Goal: Information Seeking & Learning: Learn about a topic

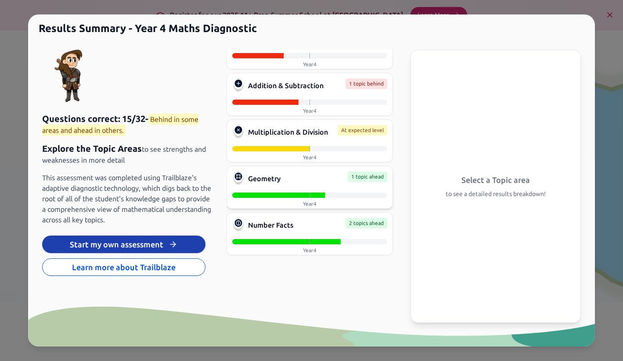
scroll to position [74, 0]
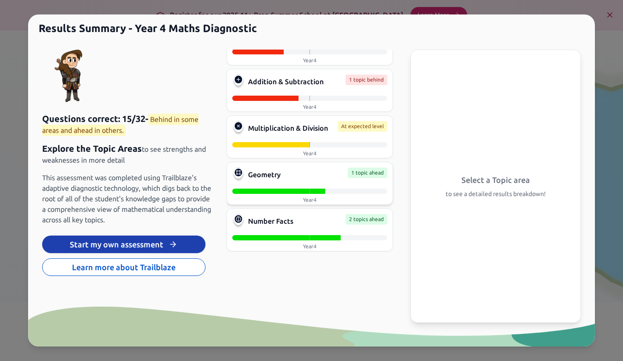
click at [301, 180] on div "Geometry 1 topic ahead" at bounding box center [309, 175] width 155 height 14
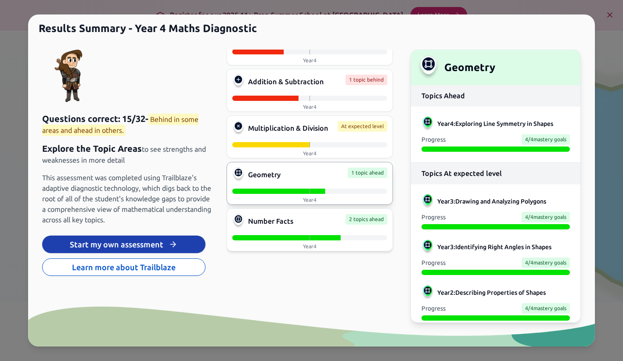
click at [278, 224] on span "Number Facts" at bounding box center [270, 221] width 45 height 11
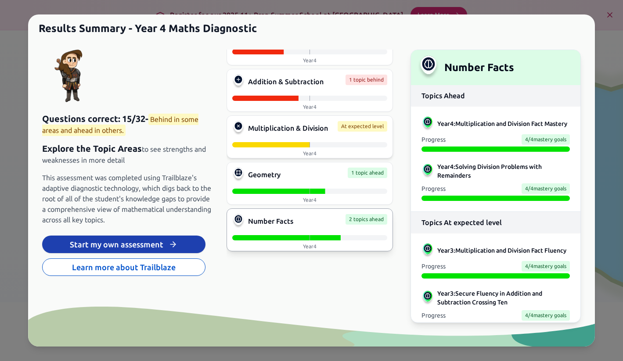
click at [292, 146] on div at bounding box center [231, 144] width 155 height 5
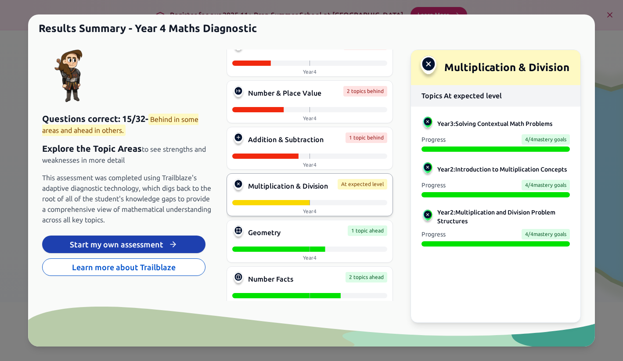
scroll to position [0, 0]
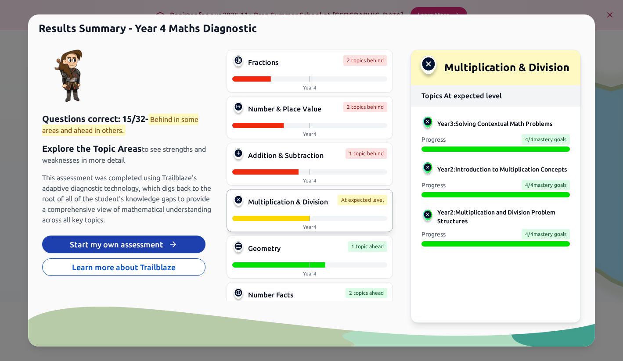
click at [133, 198] on span "This assessment was completed using Trailblaze's adaptive diagnostic technology…" at bounding box center [127, 198] width 170 height 53
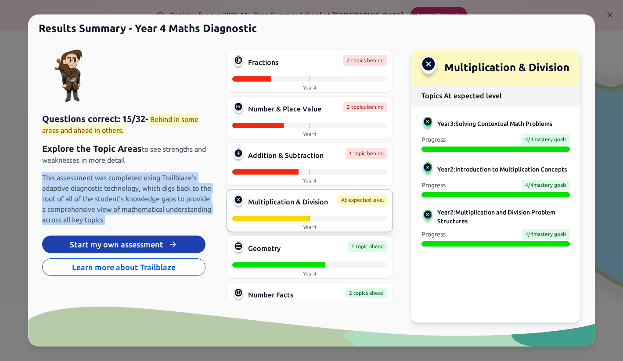
drag, startPoint x: 158, startPoint y: 217, endPoint x: 58, endPoint y: 169, distance: 111.3
click at [58, 169] on div "Questions correct: 15 / 32 - Behind in some areas and ahead in others. Explore …" at bounding box center [127, 169] width 170 height 112
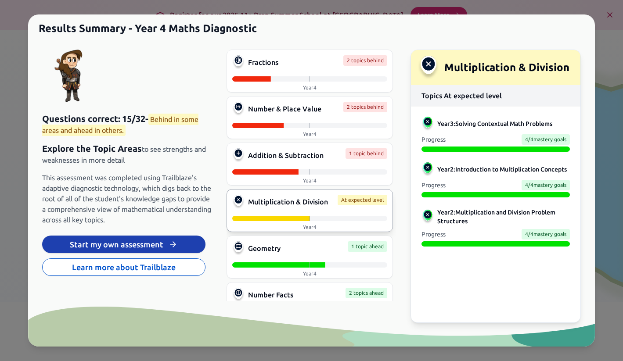
click at [68, 155] on p "Explore the Topic Areas to see strengths and weaknesses in more detail" at bounding box center [127, 154] width 170 height 23
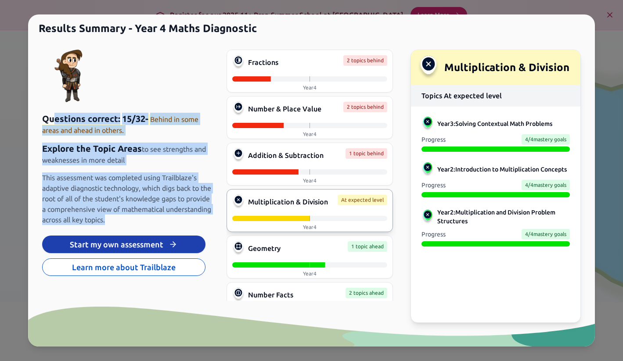
drag, startPoint x: 158, startPoint y: 218, endPoint x: 54, endPoint y: 120, distance: 142.2
click at [54, 120] on div "Questions correct: 15 / 32 - Behind in some areas and ahead in others. Explore …" at bounding box center [127, 169] width 170 height 112
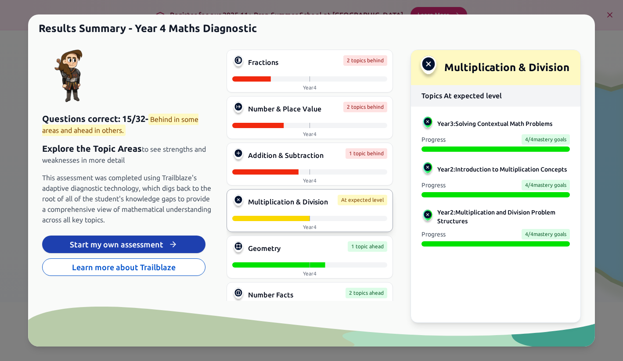
click at [45, 121] on span "Questions correct:" at bounding box center [81, 119] width 78 height 10
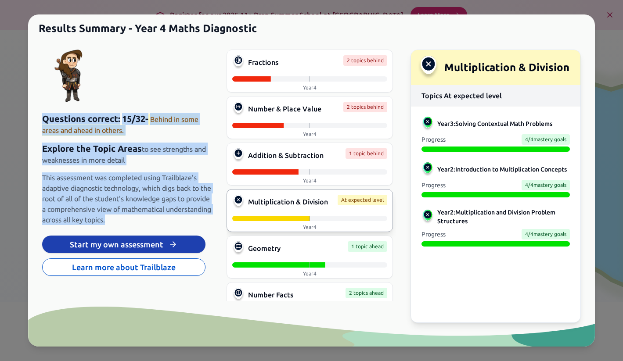
drag, startPoint x: 43, startPoint y: 119, endPoint x: 176, endPoint y: 216, distance: 164.3
click at [176, 216] on div "Questions correct: 15 / 32 - Behind in some areas and ahead in others. Explore …" at bounding box center [127, 169] width 170 height 112
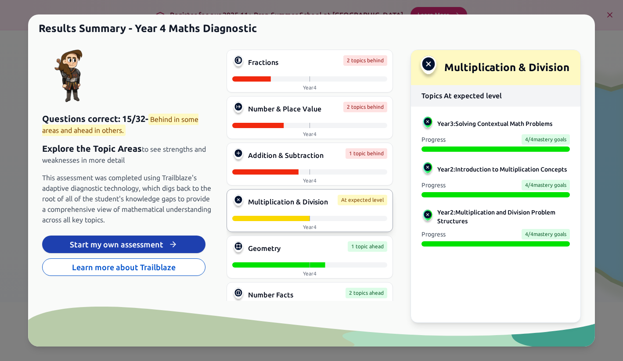
click at [152, 218] on span "This assessment was completed using Trailblaze's adaptive diagnostic technology…" at bounding box center [127, 198] width 170 height 53
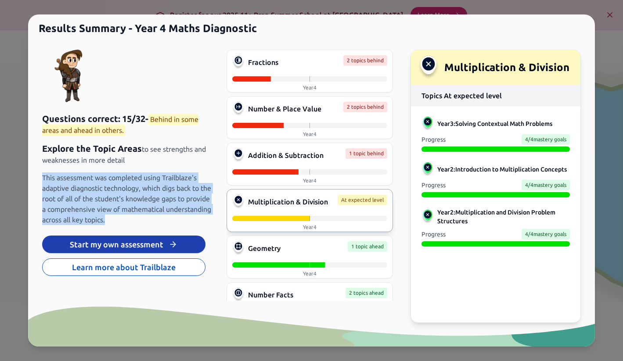
drag, startPoint x: 160, startPoint y: 220, endPoint x: 39, endPoint y: 177, distance: 128.3
click at [39, 177] on div "Questions correct: 15 / 32 - Behind in some areas and ahead in others. Explore …" at bounding box center [312, 205] width 560 height 332
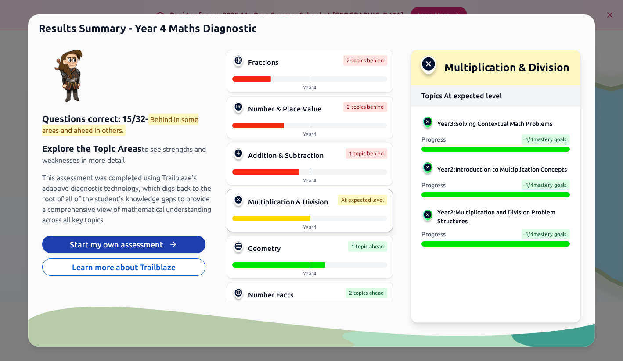
click at [58, 176] on span "This assessment was completed using Trailblaze's adaptive diagnostic technology…" at bounding box center [127, 198] width 170 height 53
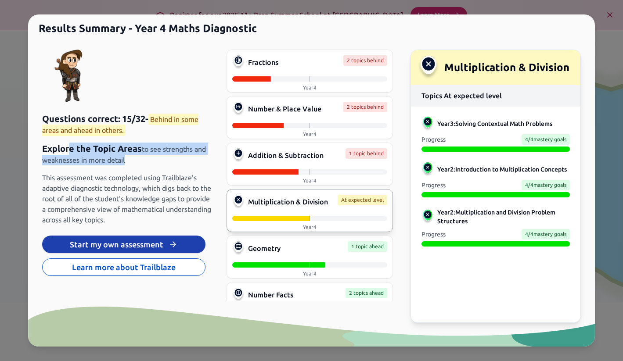
drag, startPoint x: 137, startPoint y: 158, endPoint x: 70, endPoint y: 150, distance: 67.1
click at [70, 150] on p "Explore the Topic Areas to see strengths and weaknesses in more detail" at bounding box center [127, 154] width 170 height 23
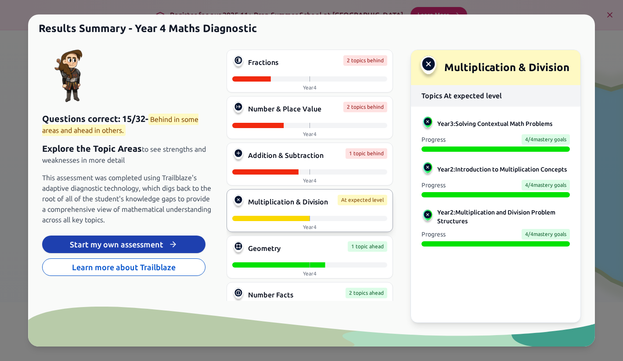
click at [54, 143] on span "Explore the Topic Areas" at bounding box center [92, 148] width 100 height 10
drag, startPoint x: 136, startPoint y: 29, endPoint x: 255, endPoint y: 29, distance: 119.4
click at [256, 30] on h1 "Results Summary - Year 4 Maths Diagnostic" at bounding box center [311, 24] width 567 height 21
click at [246, 29] on h1 "Results Summary - Year 4 Maths Diagnostic" at bounding box center [311, 24] width 567 height 21
click at [312, 163] on div "Addition & Subtraction 1 topic behind Year 4" at bounding box center [309, 164] width 167 height 43
